Goal: Find specific page/section: Find specific page/section

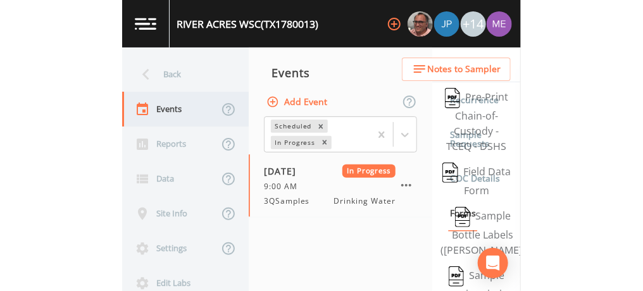
scroll to position [471, 0]
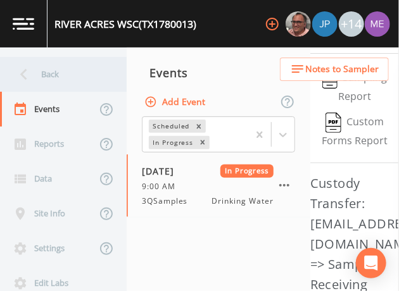
click at [45, 78] on div "Back" at bounding box center [57, 74] width 114 height 35
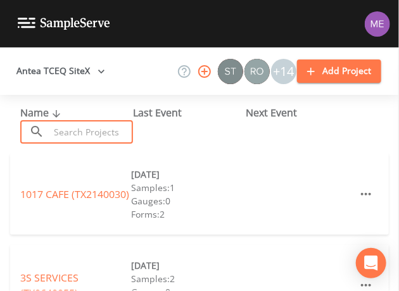
click at [60, 124] on input "text" at bounding box center [91, 131] width 84 height 23
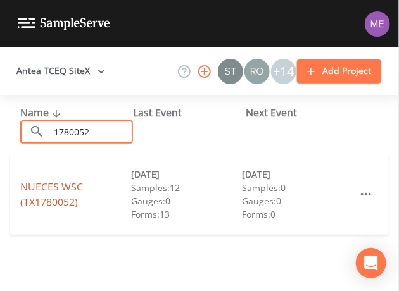
type input "1780052"
click at [54, 186] on link "NUECES WSC (TX1780052)" at bounding box center [51, 194] width 63 height 29
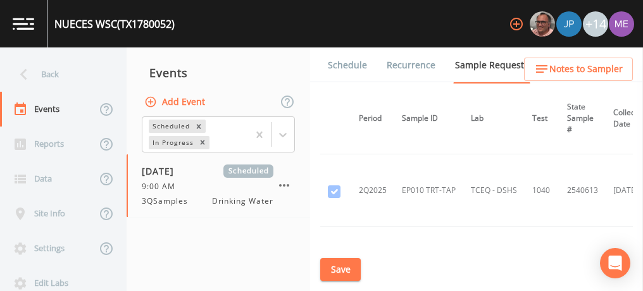
scroll to position [5144, 56]
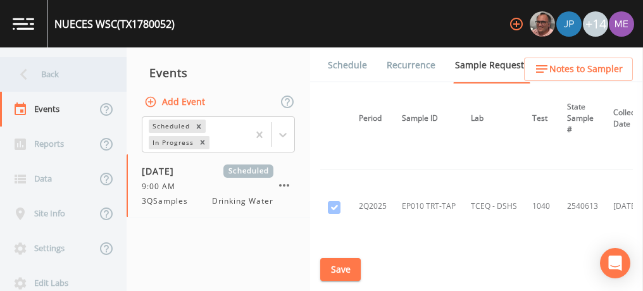
click at [54, 72] on div "Back" at bounding box center [57, 74] width 114 height 35
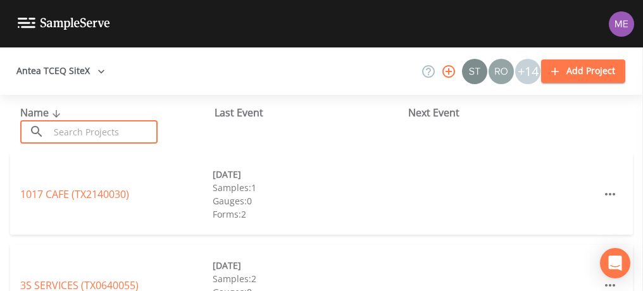
click at [71, 131] on input "text" at bounding box center [103, 131] width 108 height 23
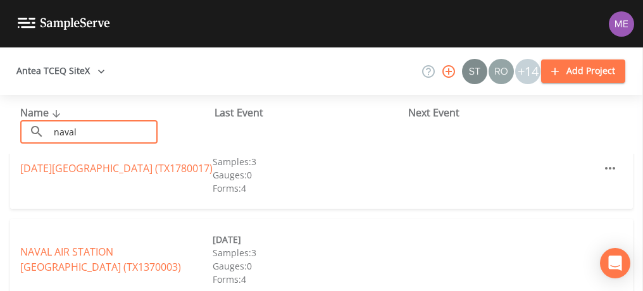
scroll to position [27, 0]
type input "naval"
